Goal: Entertainment & Leisure: Consume media (video, audio)

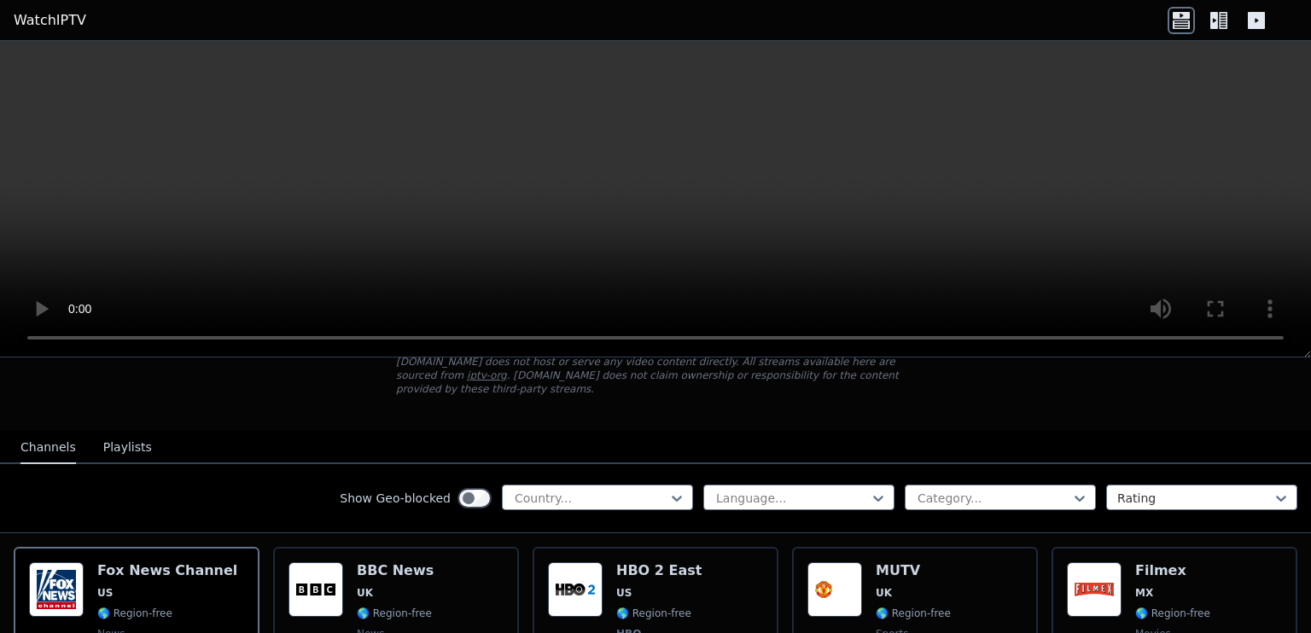
scroll to position [115, 0]
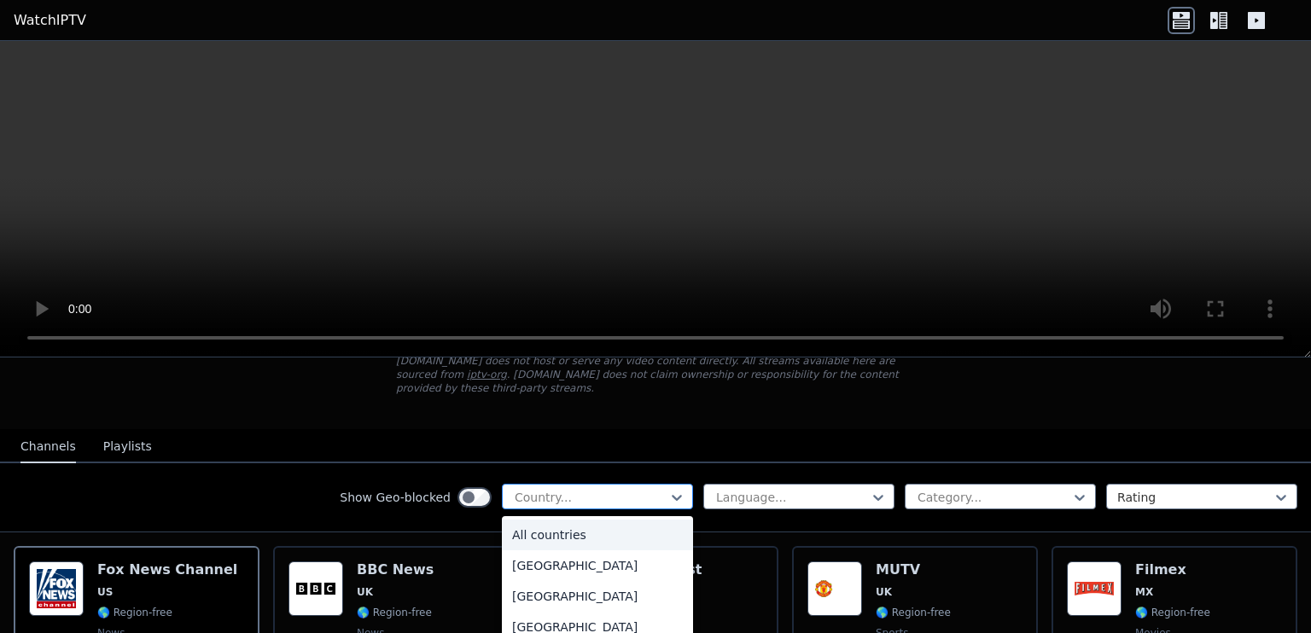
click at [608, 489] on div at bounding box center [590, 497] width 155 height 17
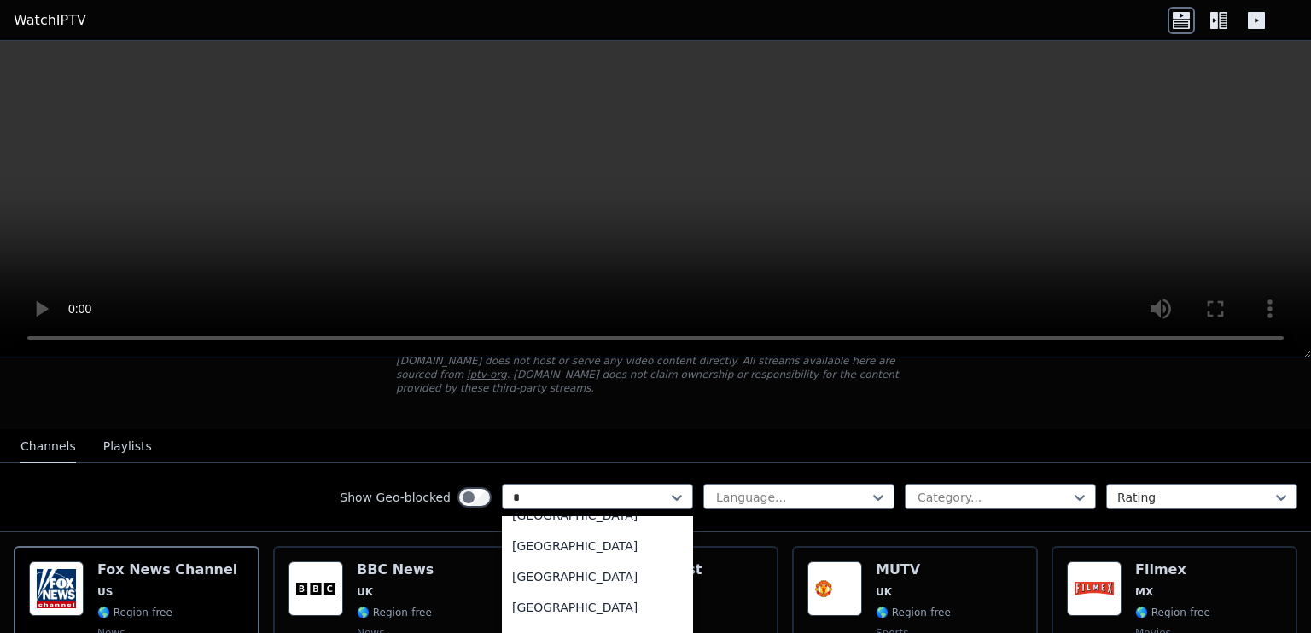
type input "**"
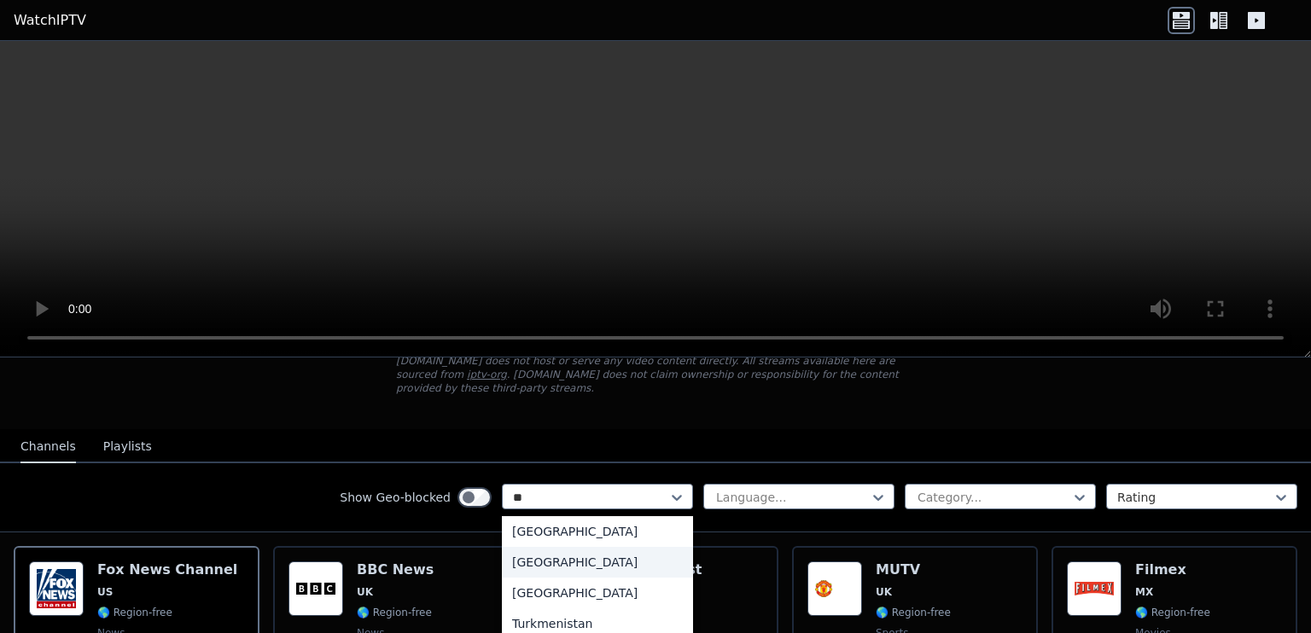
click at [551, 553] on div "[GEOGRAPHIC_DATA]" at bounding box center [597, 562] width 191 height 31
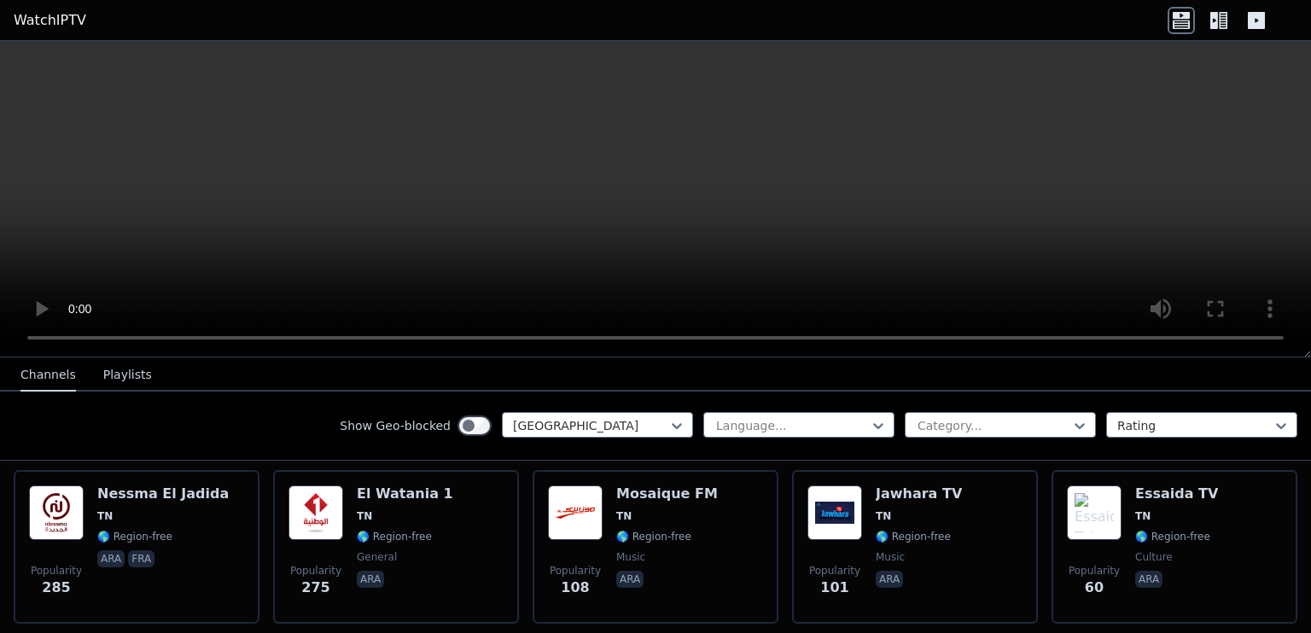
scroll to position [190, 0]
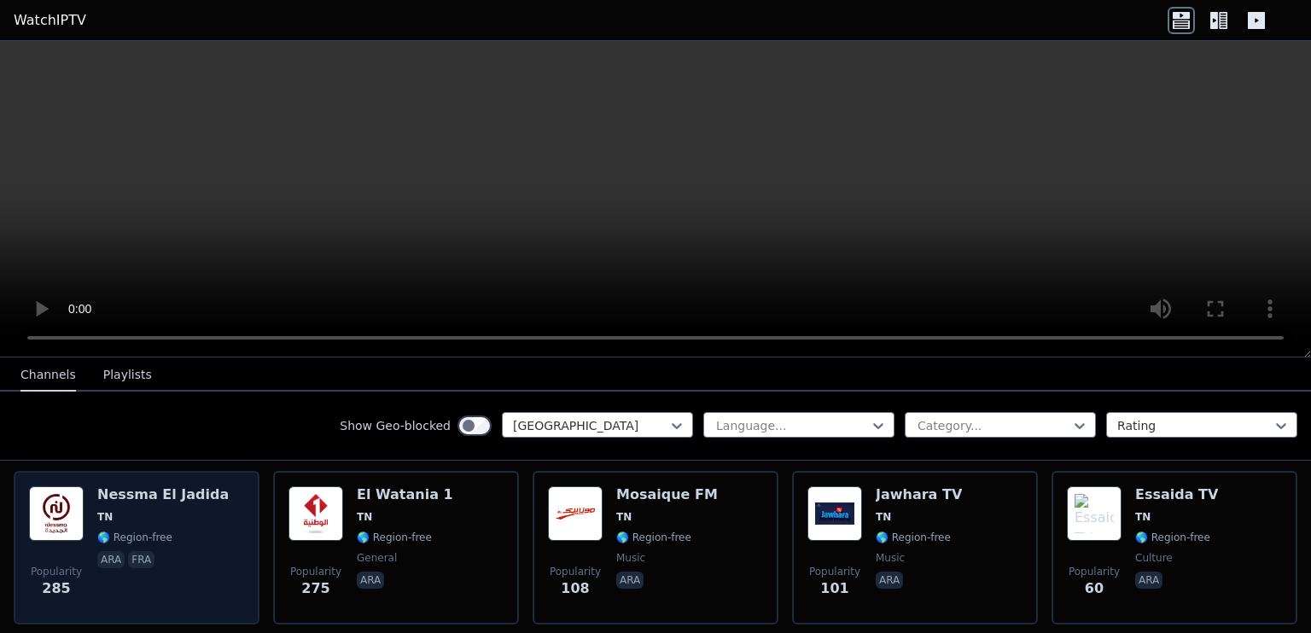
click at [171, 488] on div "Nessma [GEOGRAPHIC_DATA] [GEOGRAPHIC_DATA] 🌎 Region-free ara fra" at bounding box center [162, 547] width 131 height 123
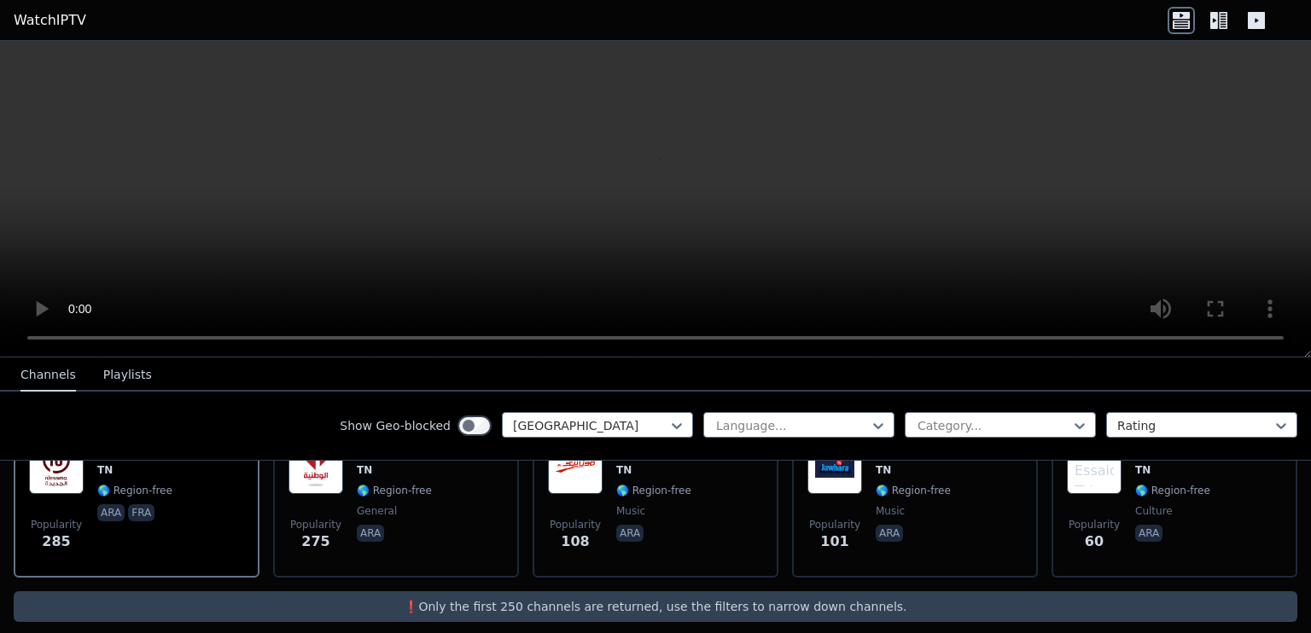
scroll to position [193, 0]
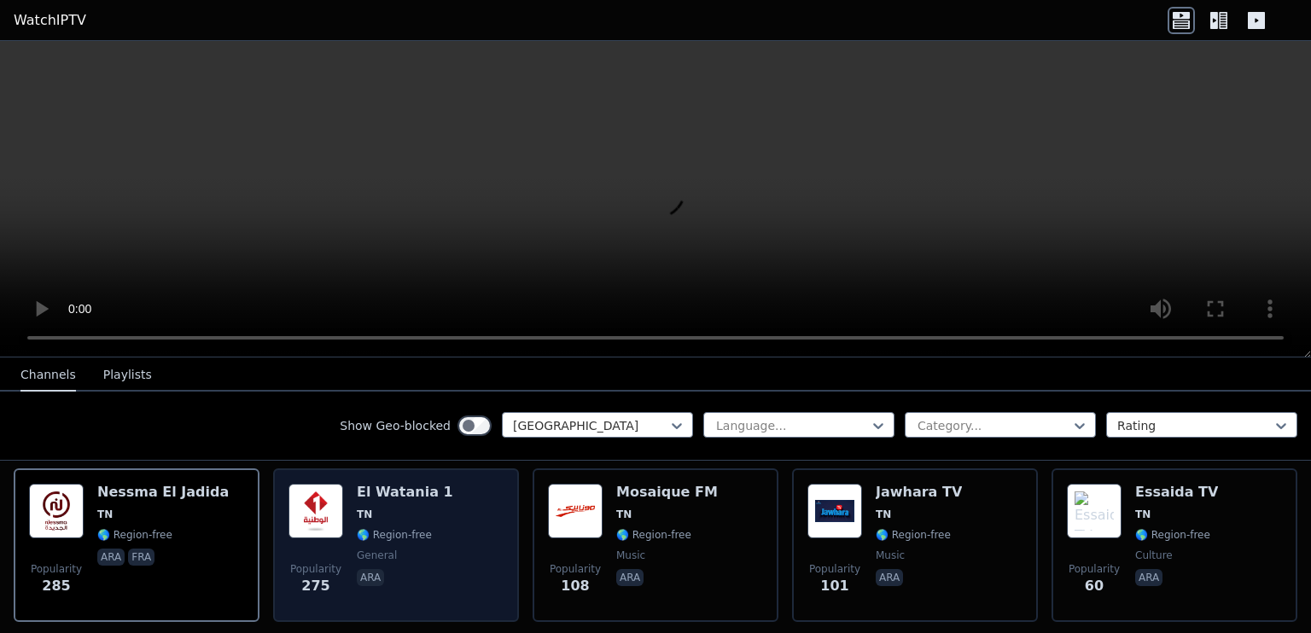
click at [435, 498] on div "Popularity 275 [GEOGRAPHIC_DATA] 1 TN 🌎 Region-free general ara" at bounding box center [395, 545] width 215 height 123
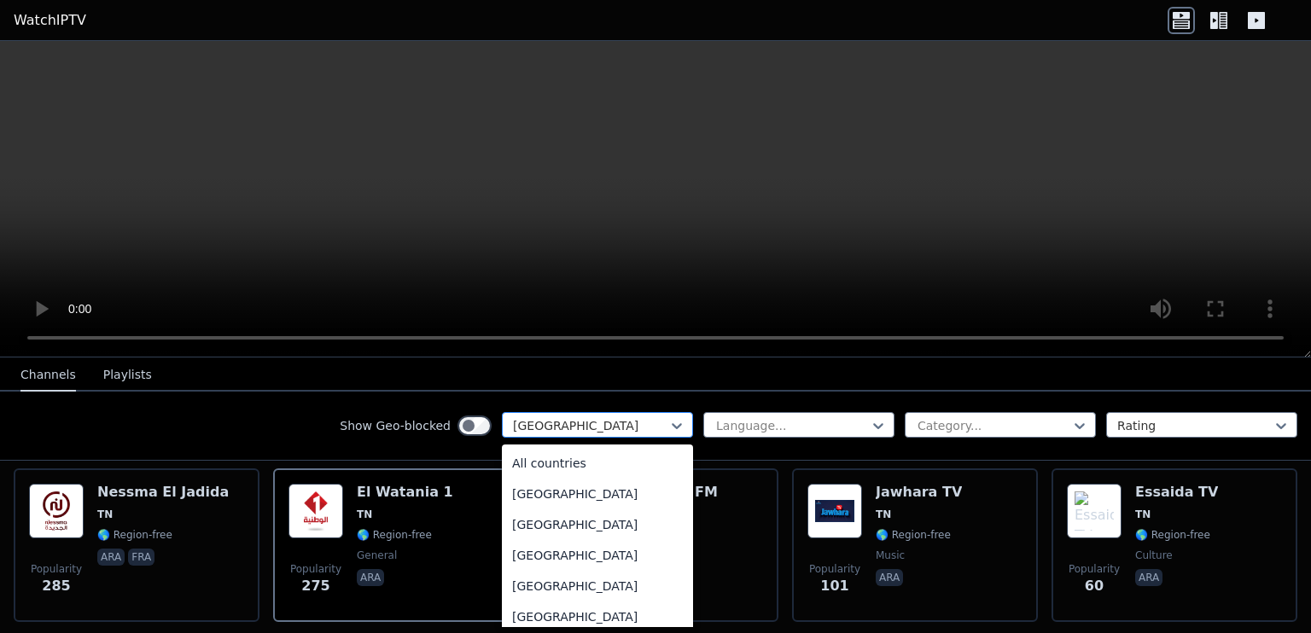
click at [575, 432] on div at bounding box center [590, 425] width 155 height 17
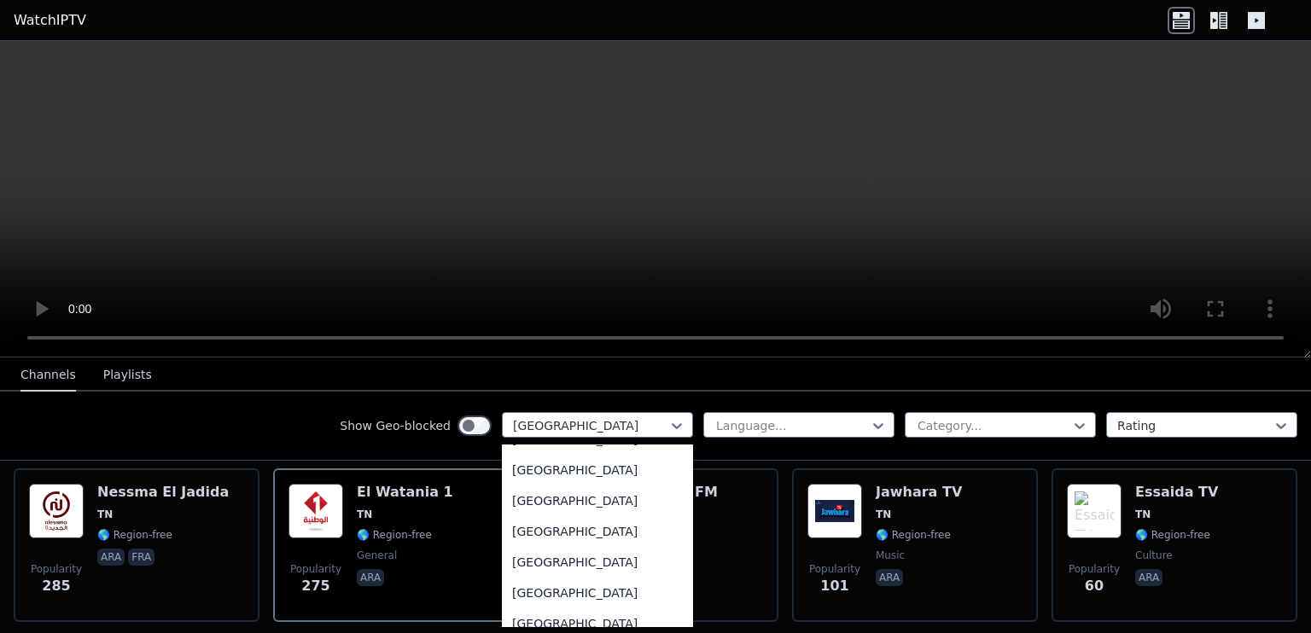
scroll to position [0, 0]
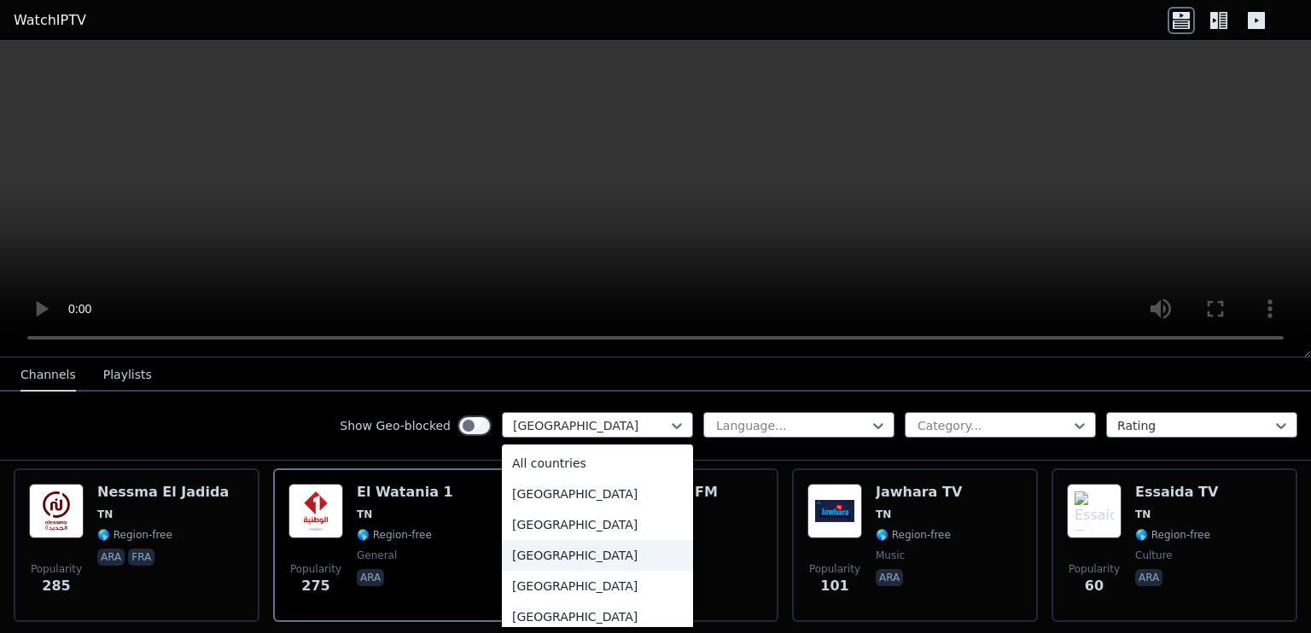
click at [532, 559] on div "[GEOGRAPHIC_DATA]" at bounding box center [597, 555] width 191 height 31
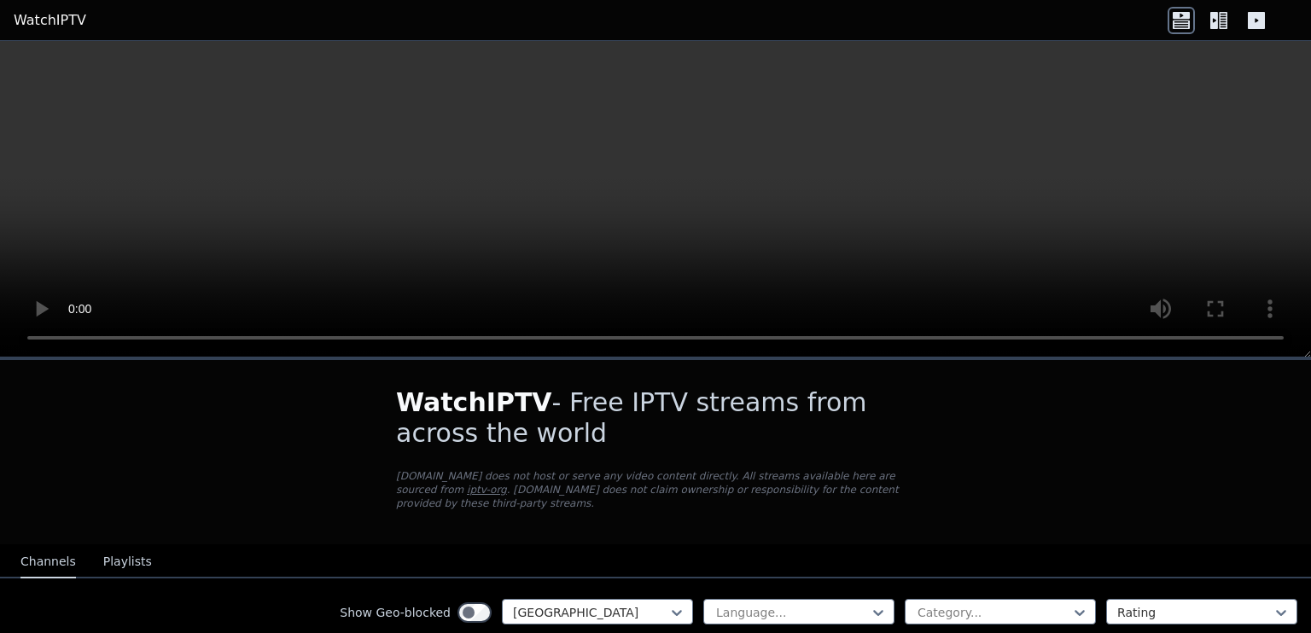
scroll to position [167, 0]
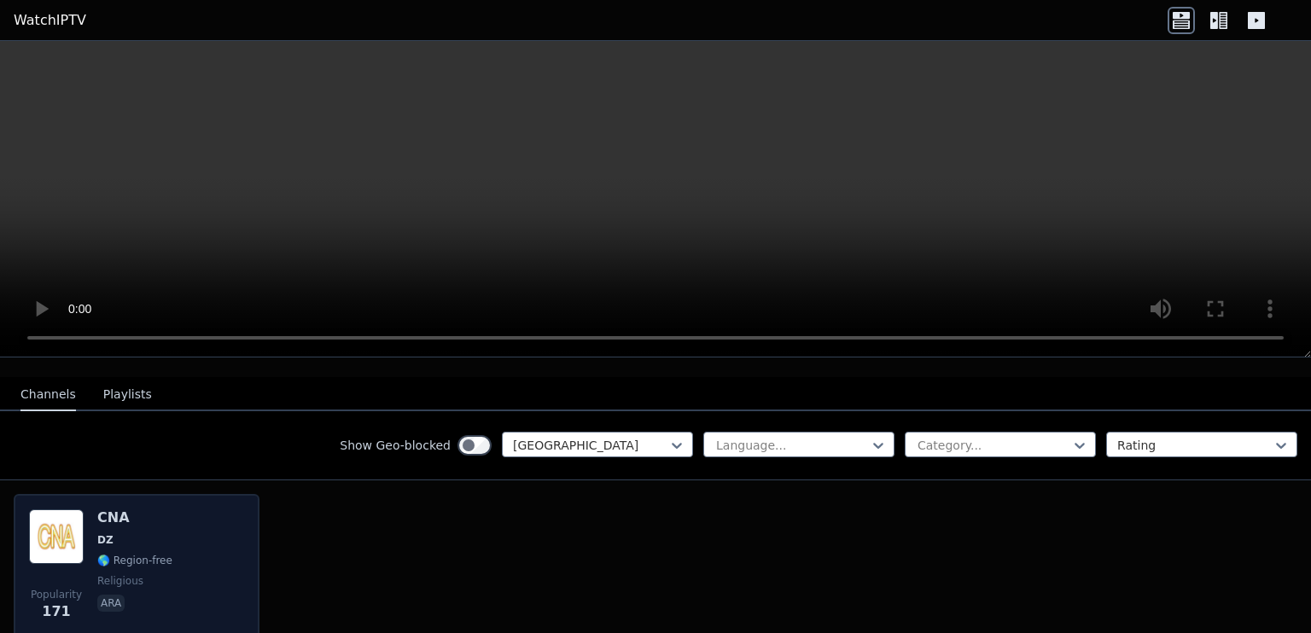
click at [109, 533] on span "DZ" at bounding box center [105, 540] width 16 height 14
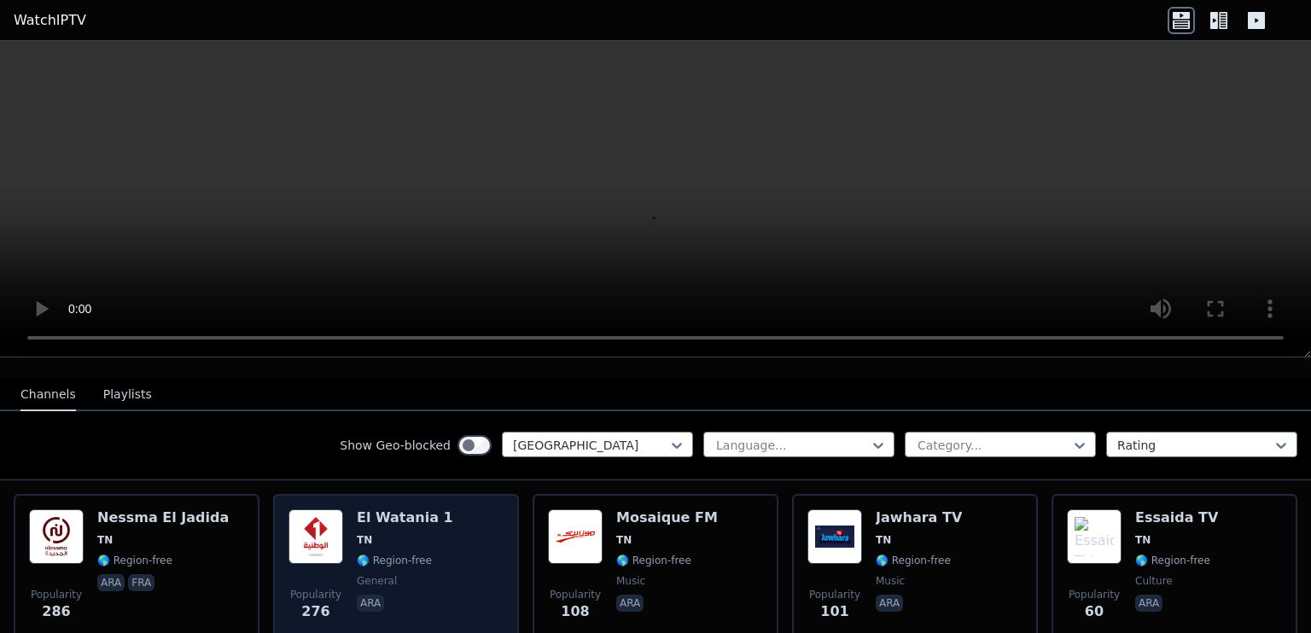
click at [401, 509] on h6 "El Watania 1" at bounding box center [405, 517] width 96 height 17
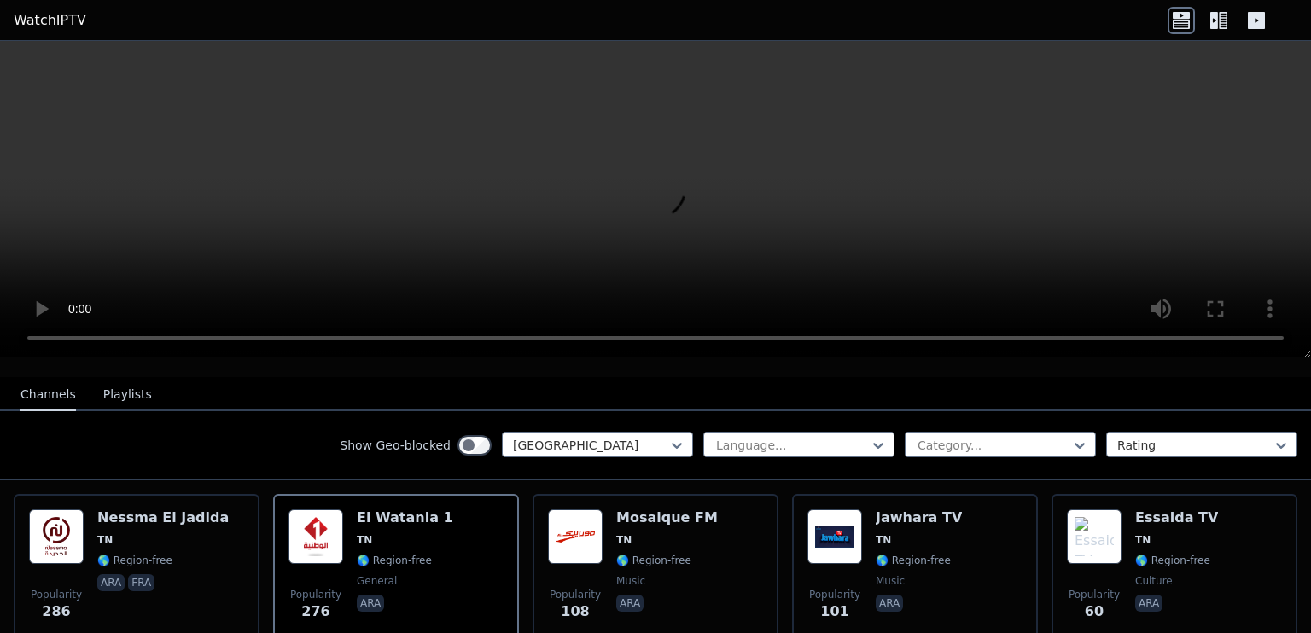
click at [109, 385] on button "Playlists" at bounding box center [127, 395] width 49 height 32
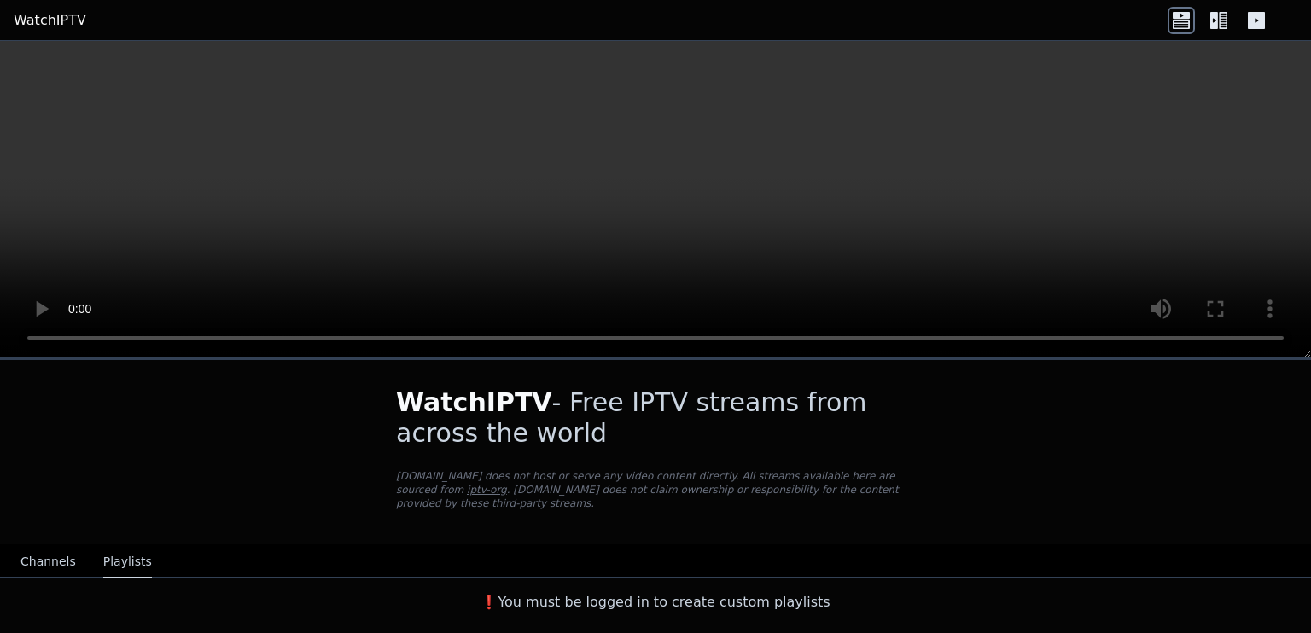
click at [45, 549] on button "Channels" at bounding box center [47, 562] width 55 height 32
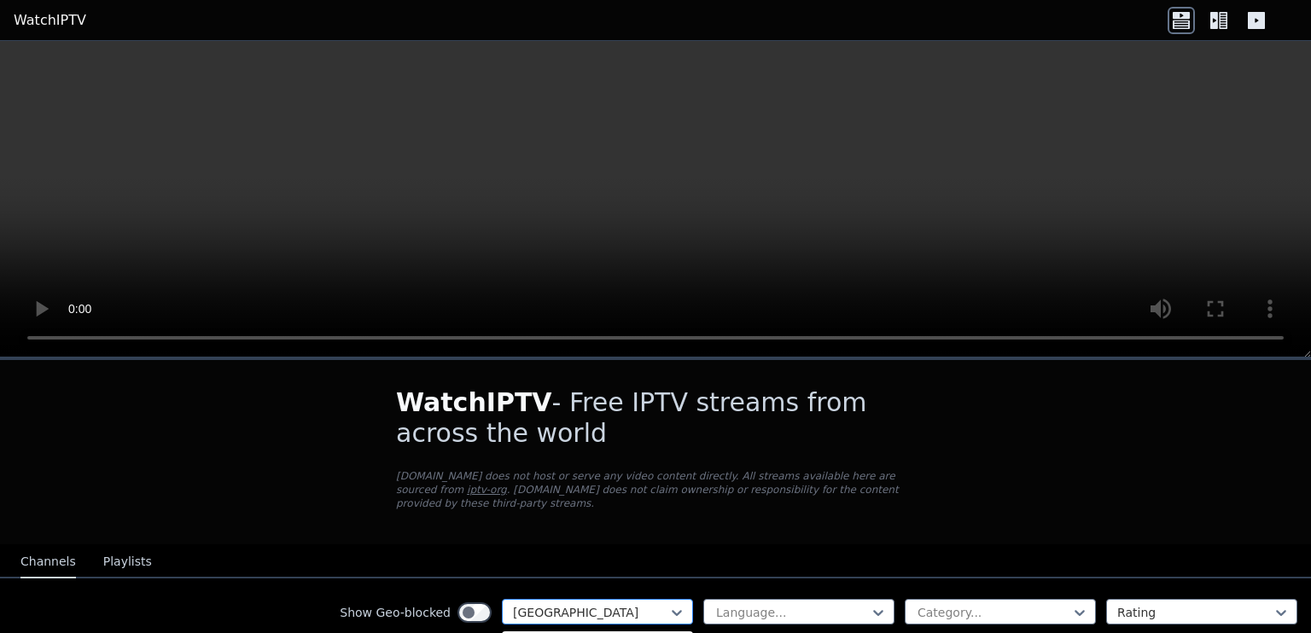
scroll to position [5612, 0]
click at [586, 604] on div at bounding box center [590, 612] width 155 height 17
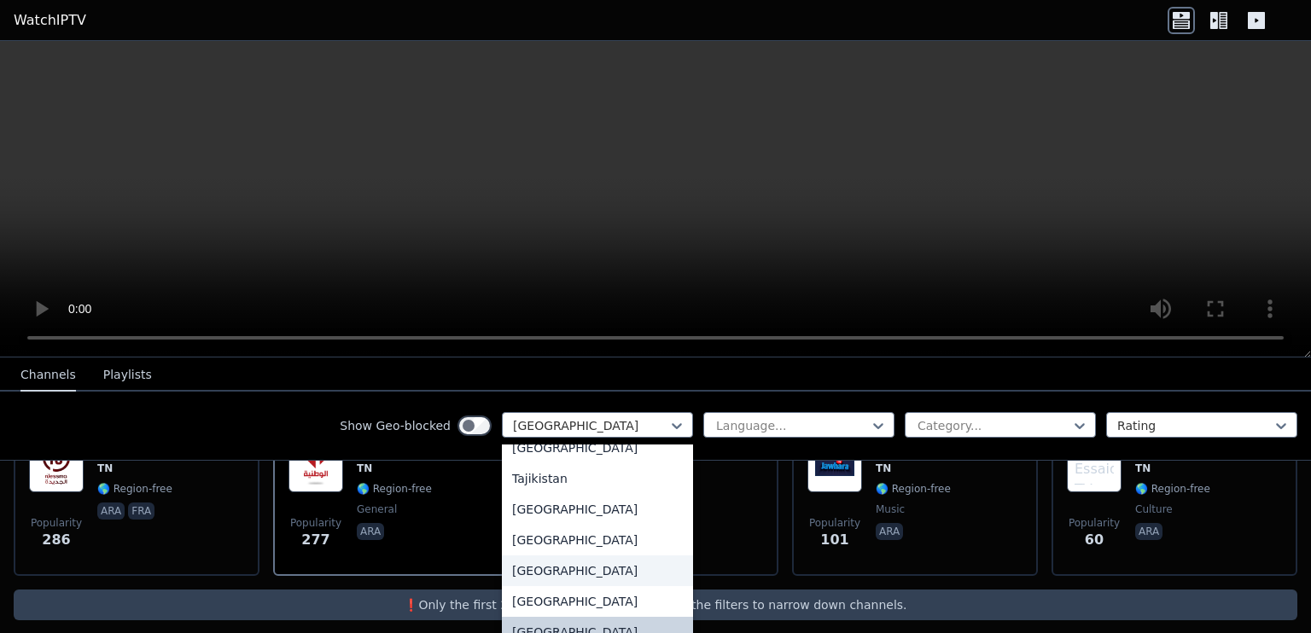
scroll to position [5907, 0]
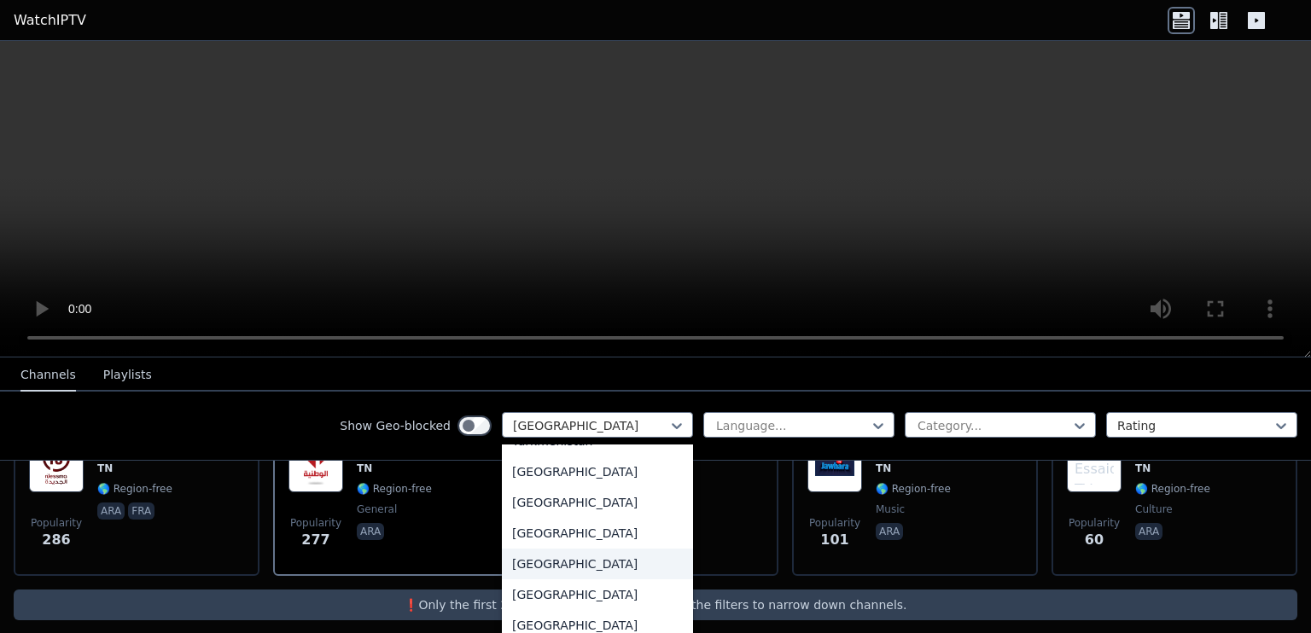
click at [564, 562] on div "[GEOGRAPHIC_DATA]" at bounding box center [597, 564] width 191 height 31
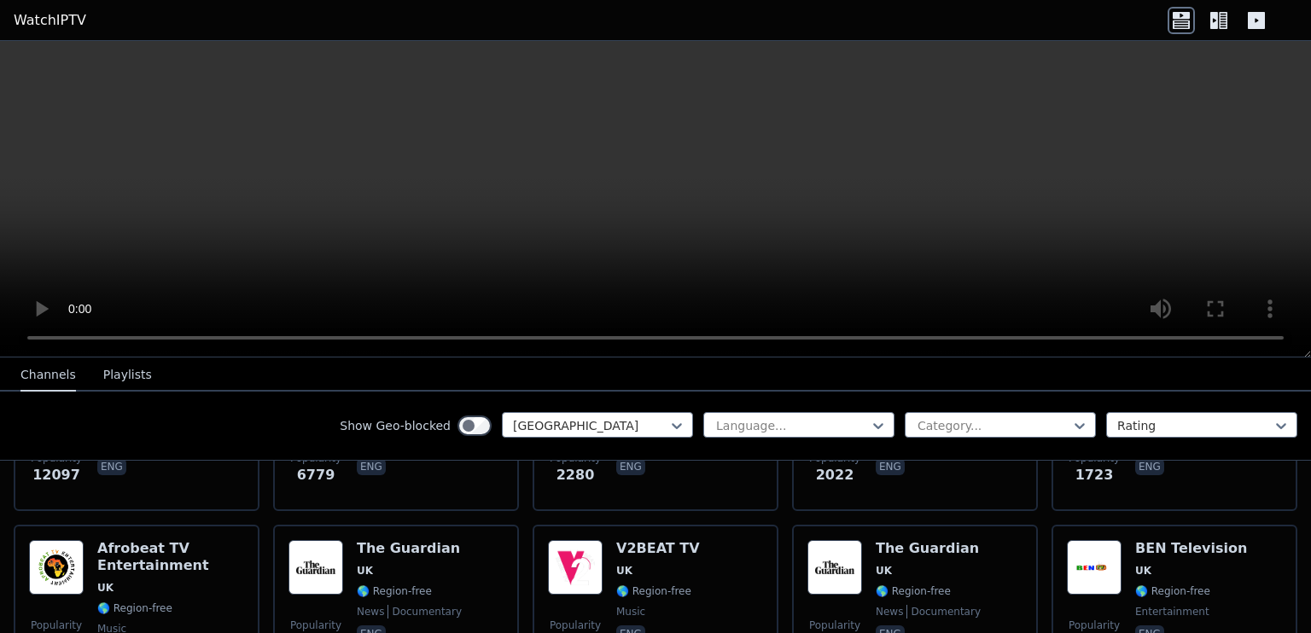
scroll to position [306, 0]
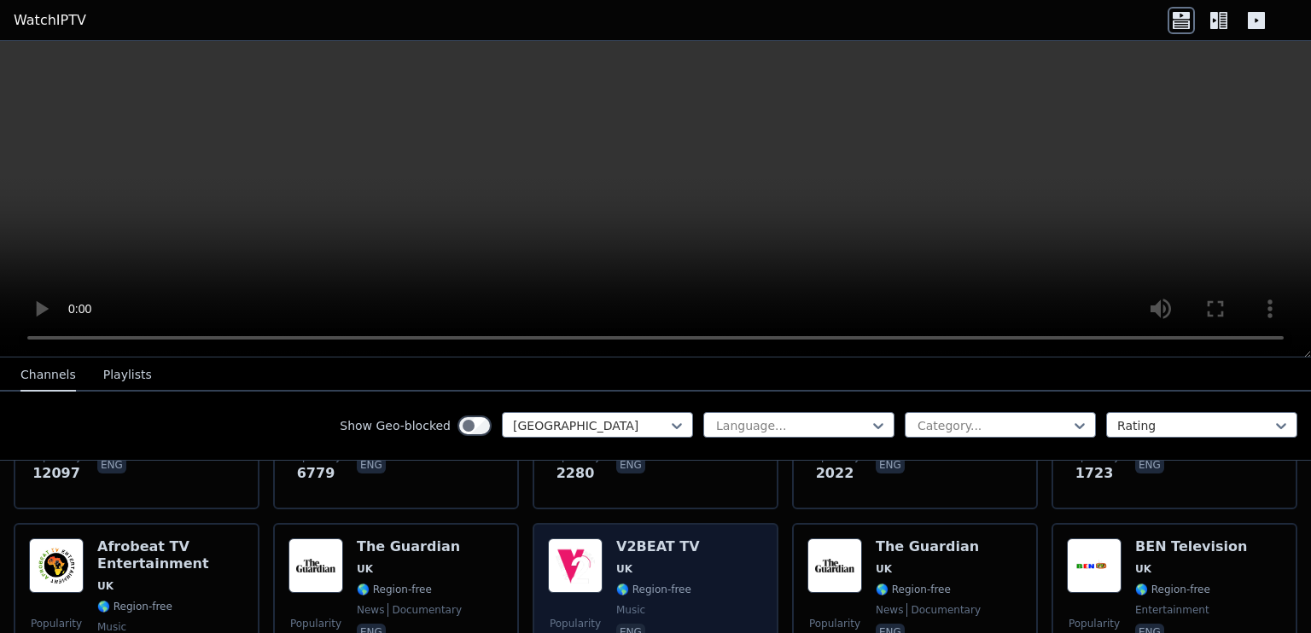
click at [674, 544] on div "V2BEAT TV UK 🌎 Region-free music eng" at bounding box center [658, 600] width 84 height 123
click at [643, 539] on h6 "V2BEAT TV" at bounding box center [658, 547] width 84 height 17
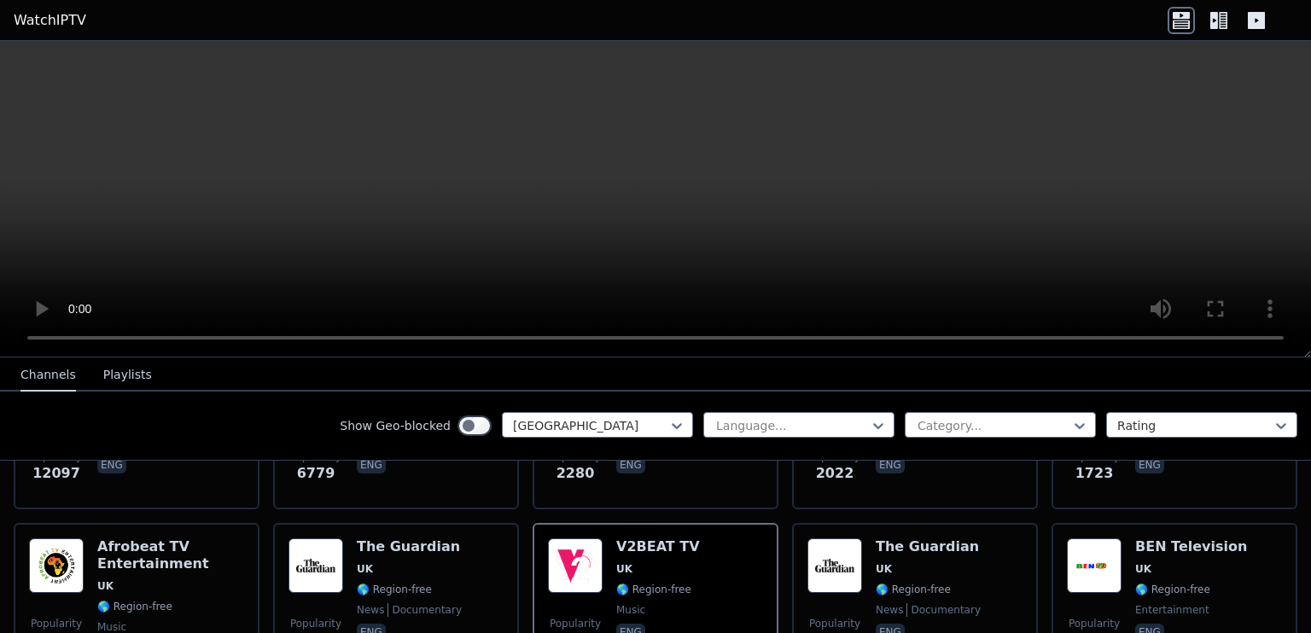
scroll to position [237, 0]
